Goal: Navigation & Orientation: Find specific page/section

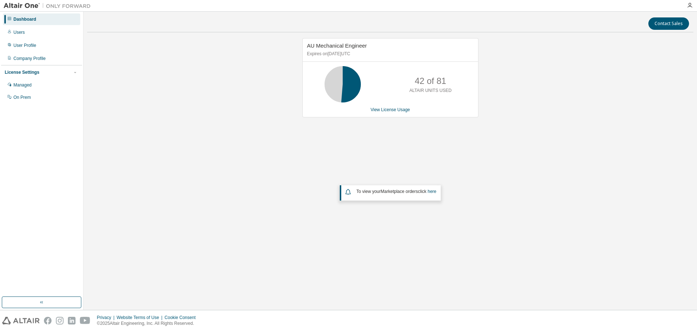
click at [188, 193] on div "AU Mechanical Engineer Expires on [DATE] UTC 42 of 81 ALTAIR UNITS USED View Li…" at bounding box center [390, 145] width 606 height 215
